Goal: Consume media (video, audio): Consume media (video, audio)

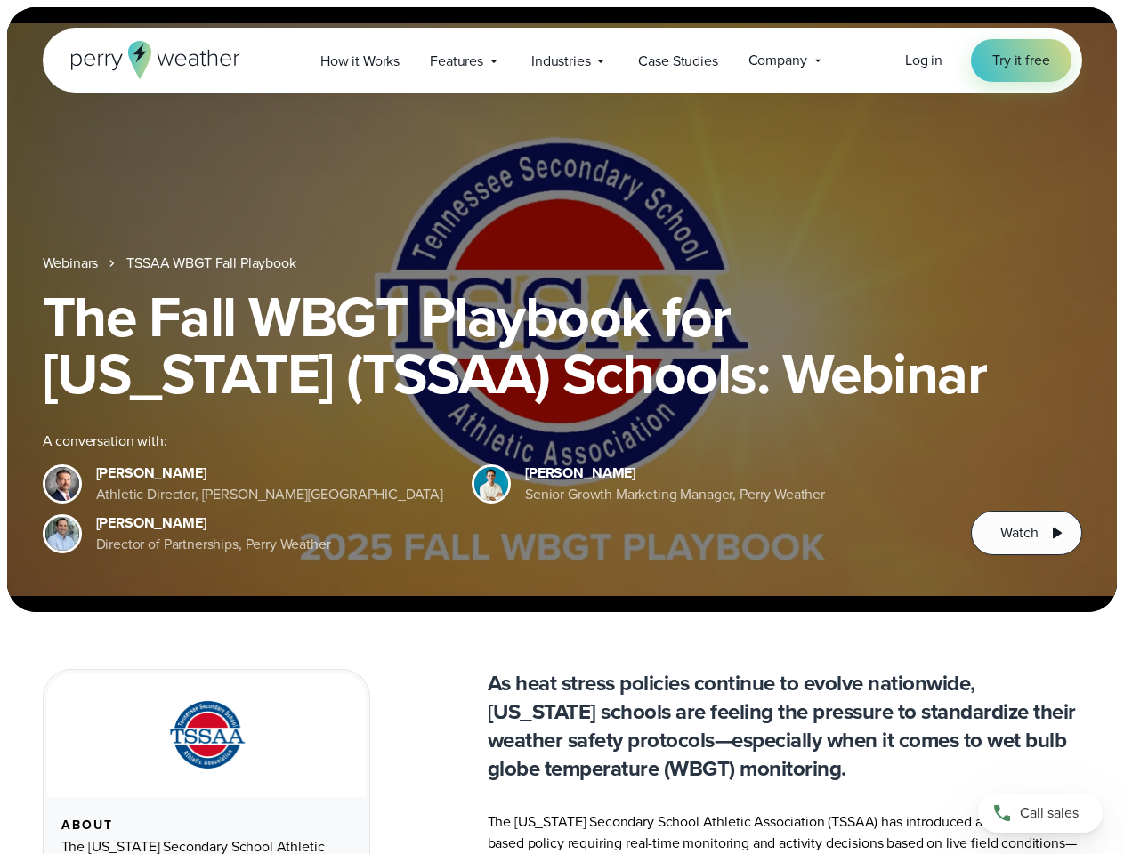
click at [562, 427] on div "The Fall WBGT Playbook for [US_STATE] (TSSAA) Schools: Webinar A conversation w…" at bounding box center [562, 421] width 1039 height 267
click at [562, 61] on span "Industries" at bounding box center [560, 61] width 59 height 21
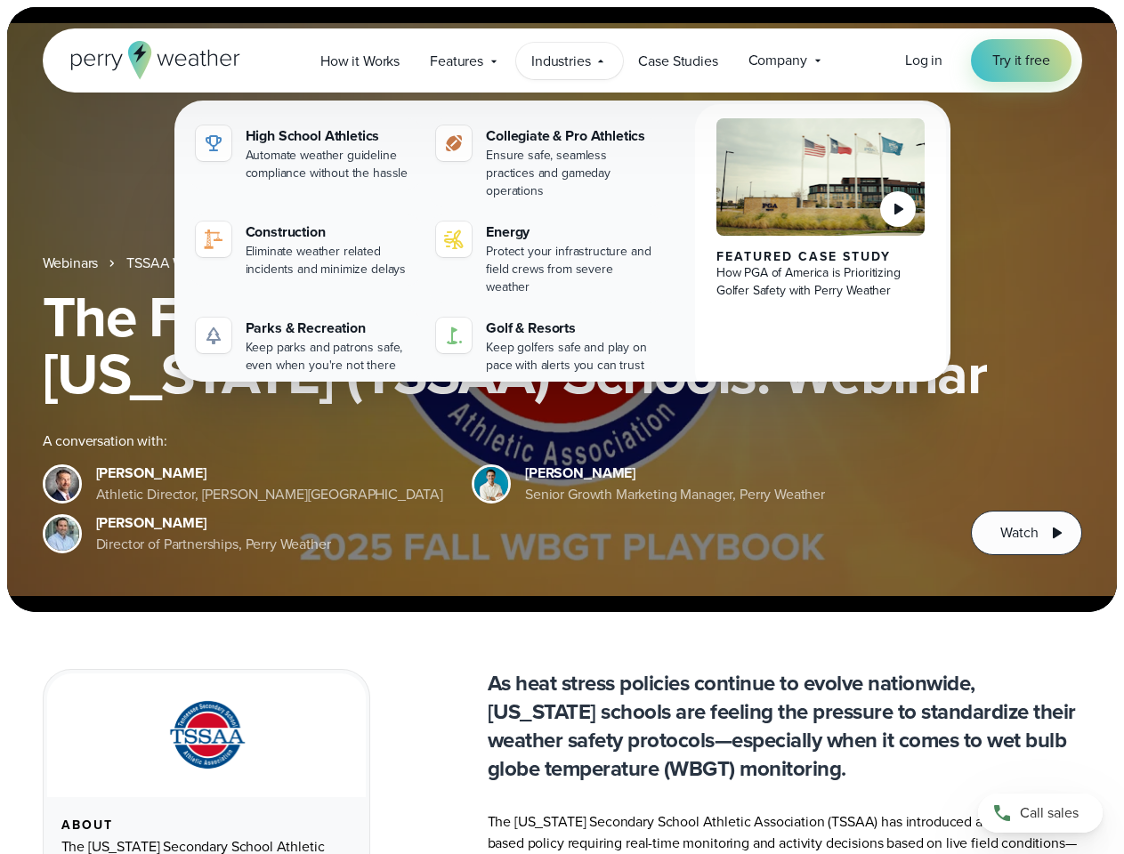
click at [562, 310] on h1 "The Fall WBGT Playbook for [US_STATE] (TSSAA) Schools: Webinar" at bounding box center [562, 345] width 1039 height 114
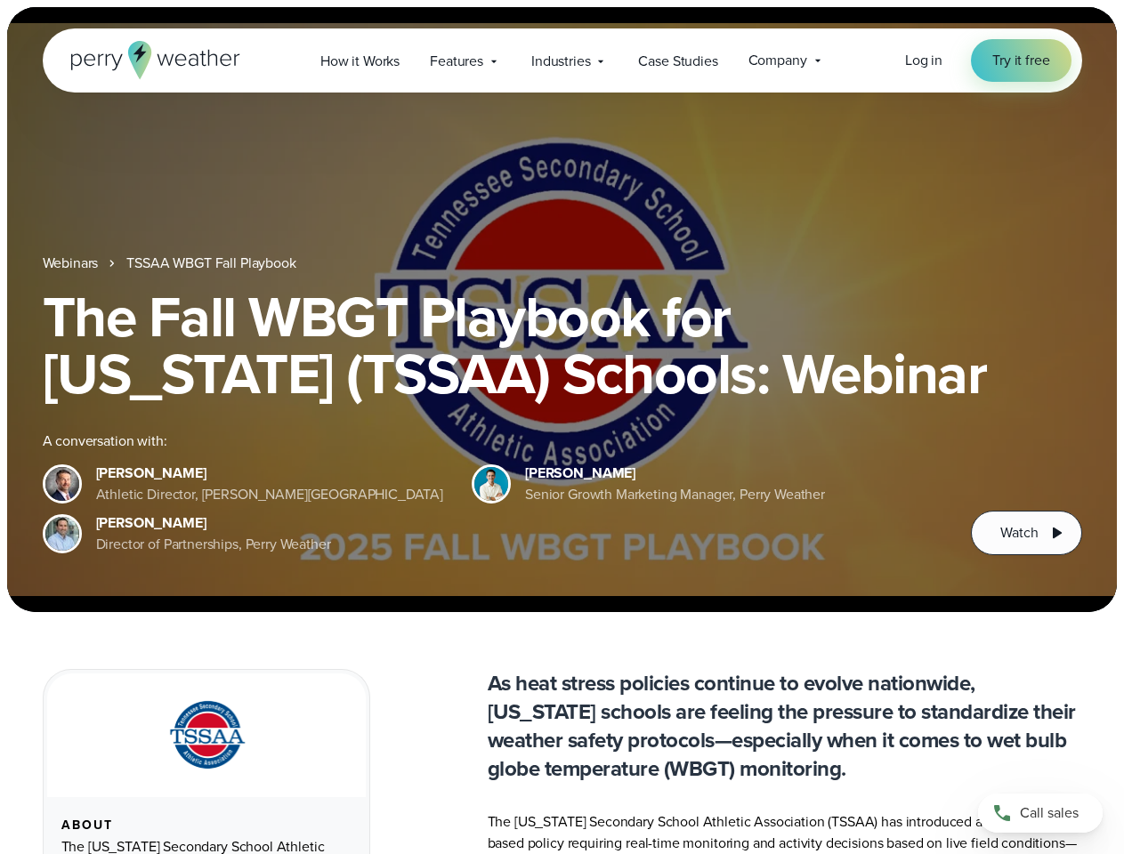
click at [213, 263] on link "TSSAA WBGT Fall Playbook" at bounding box center [210, 263] width 169 height 21
click at [1026, 533] on span "Watch" at bounding box center [1018, 532] width 37 height 21
